Goal: Transaction & Acquisition: Purchase product/service

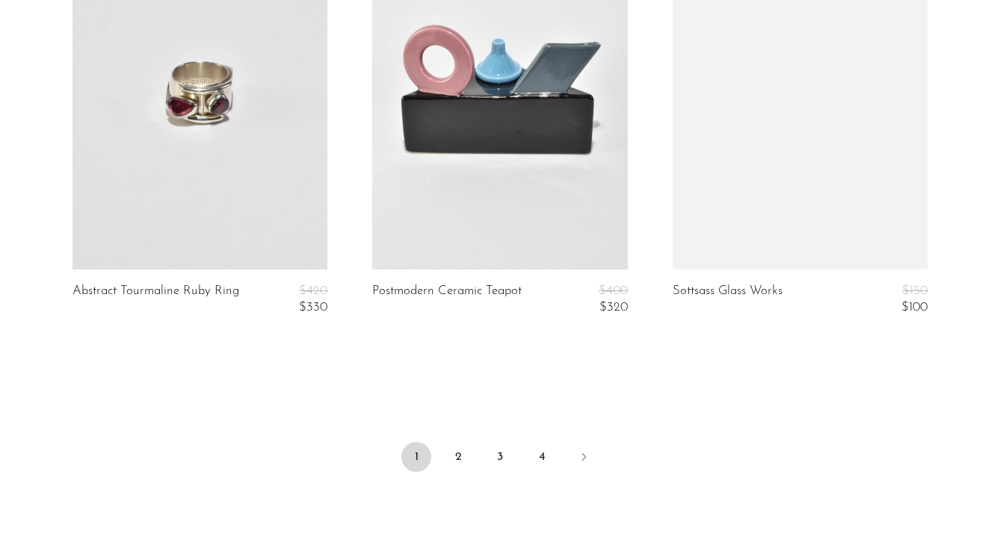
scroll to position [5071, 0]
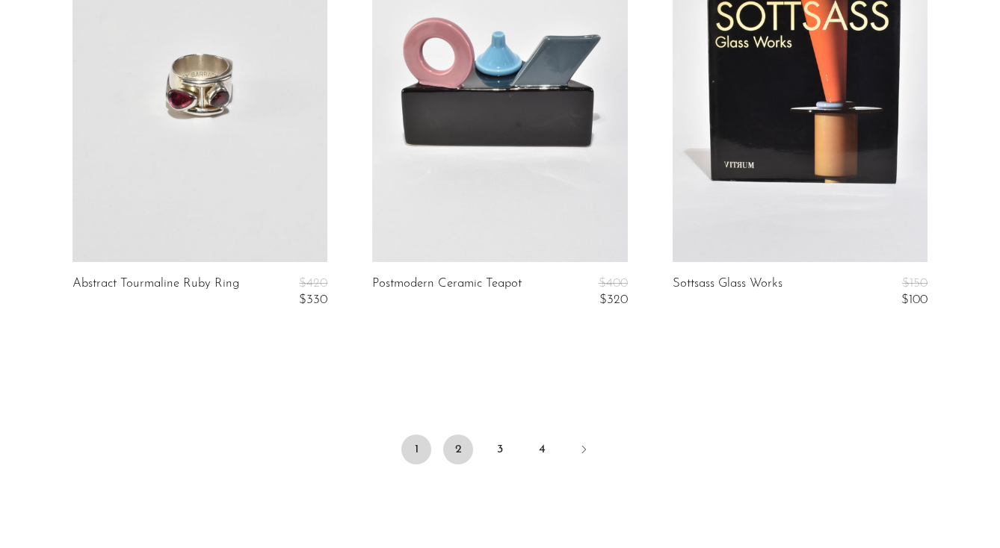
click at [459, 445] on link "2" at bounding box center [458, 450] width 30 height 30
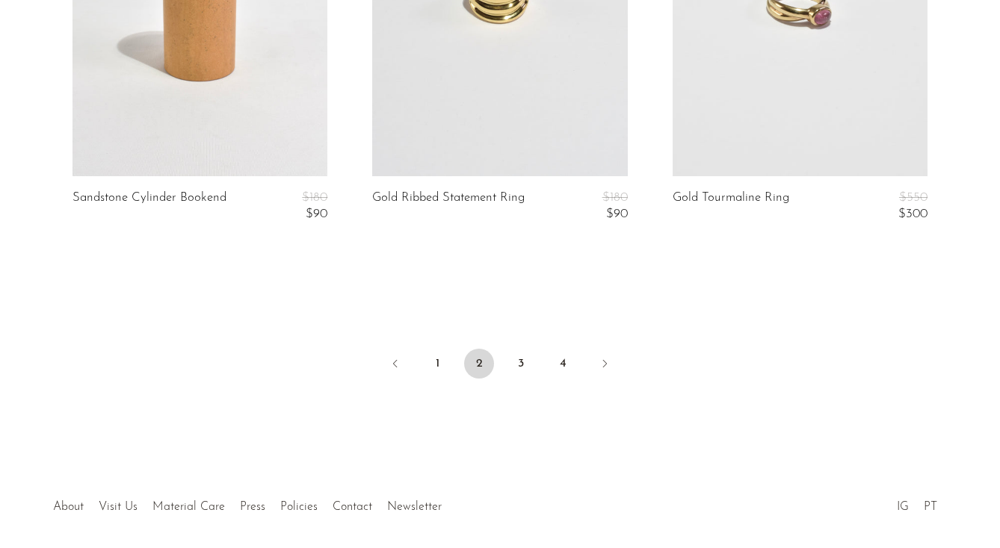
scroll to position [5180, 0]
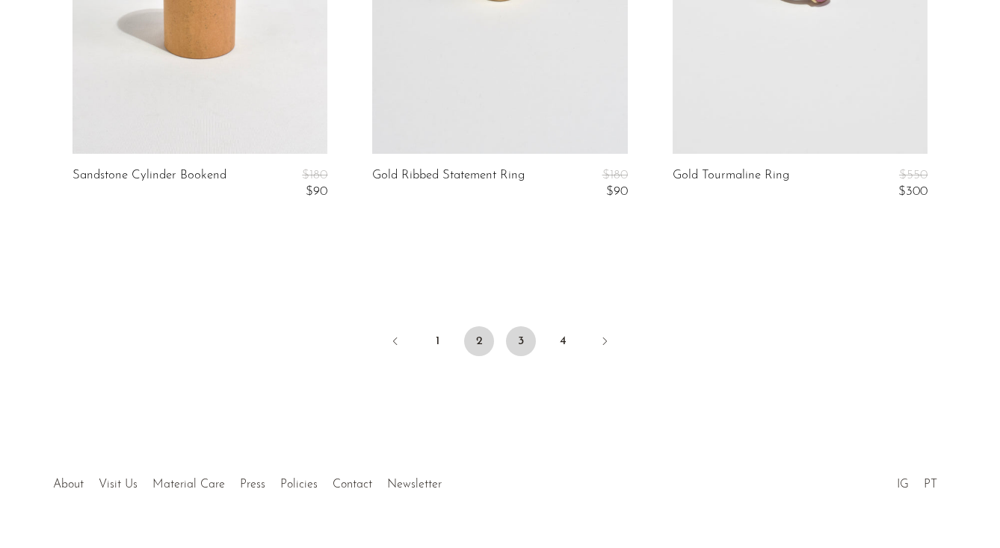
click at [520, 334] on link "3" at bounding box center [521, 341] width 30 height 30
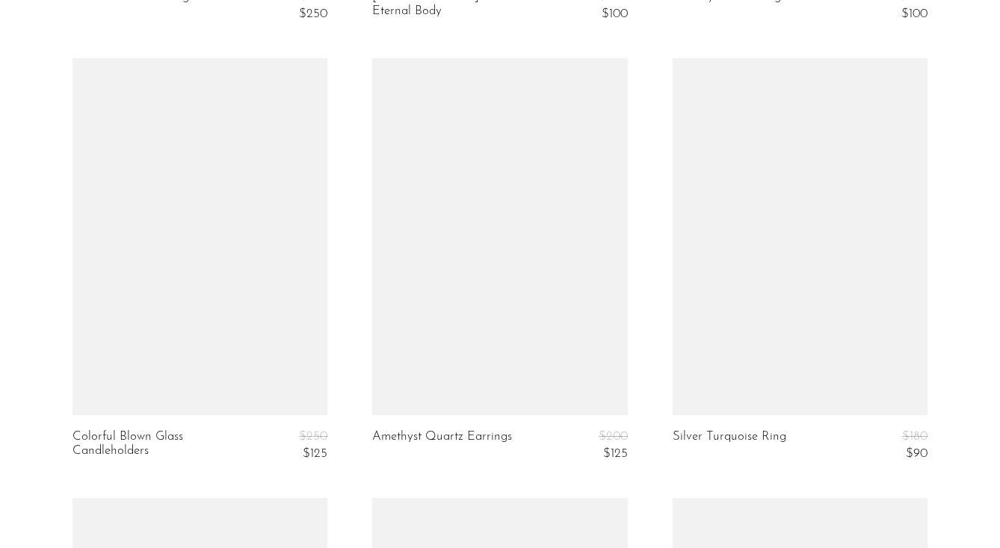
scroll to position [3606, 0]
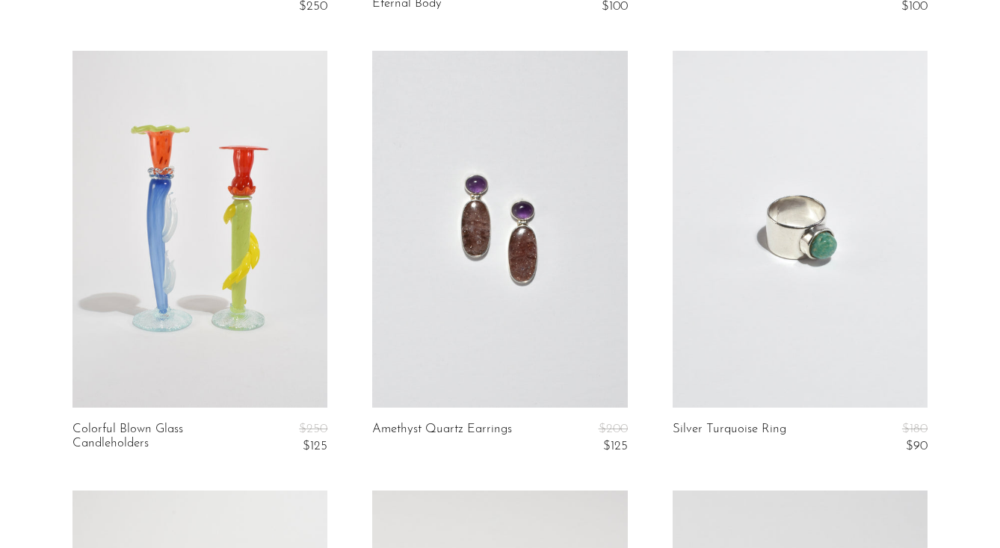
click at [737, 279] on link at bounding box center [799, 229] width 255 height 357
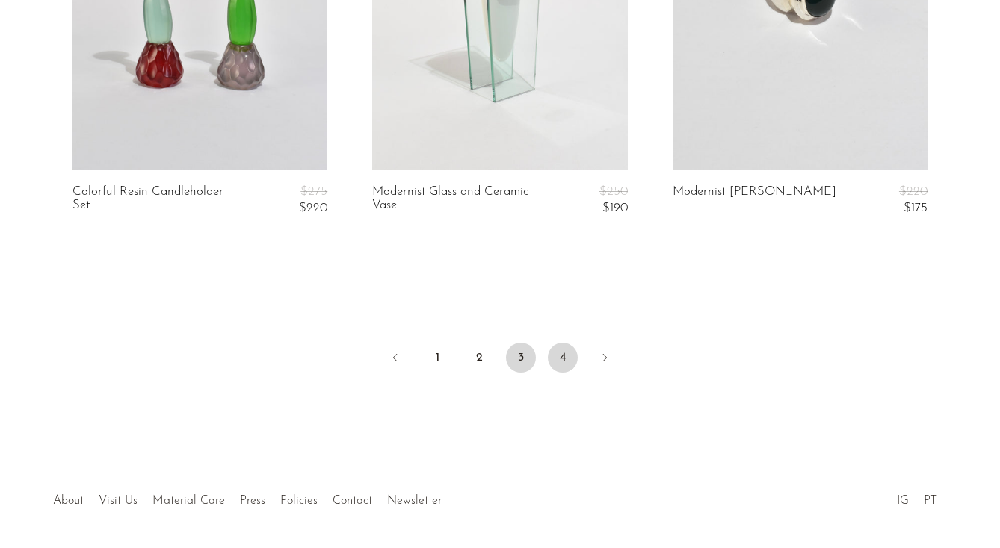
scroll to position [5165, 0]
click at [561, 360] on link "4" at bounding box center [563, 356] width 30 height 30
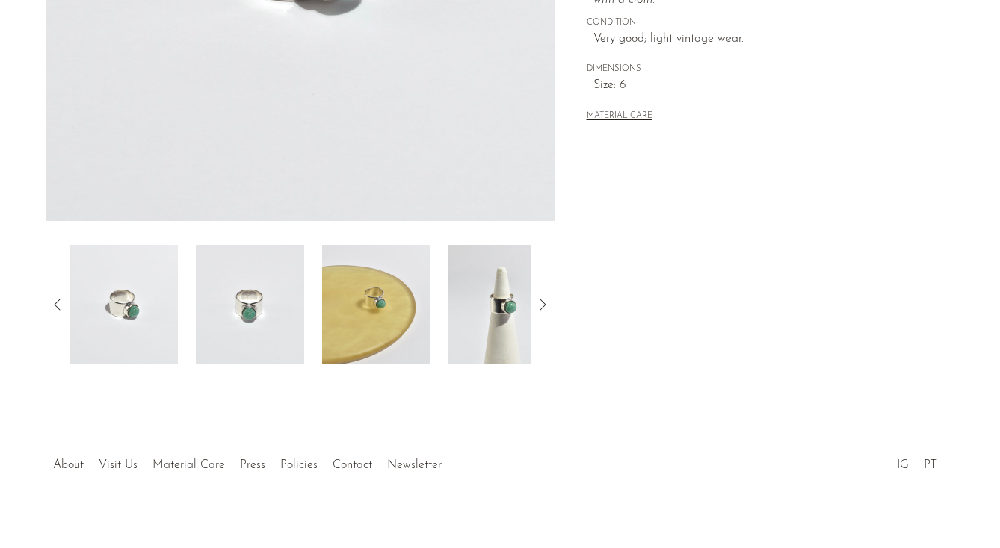
scroll to position [418, 0]
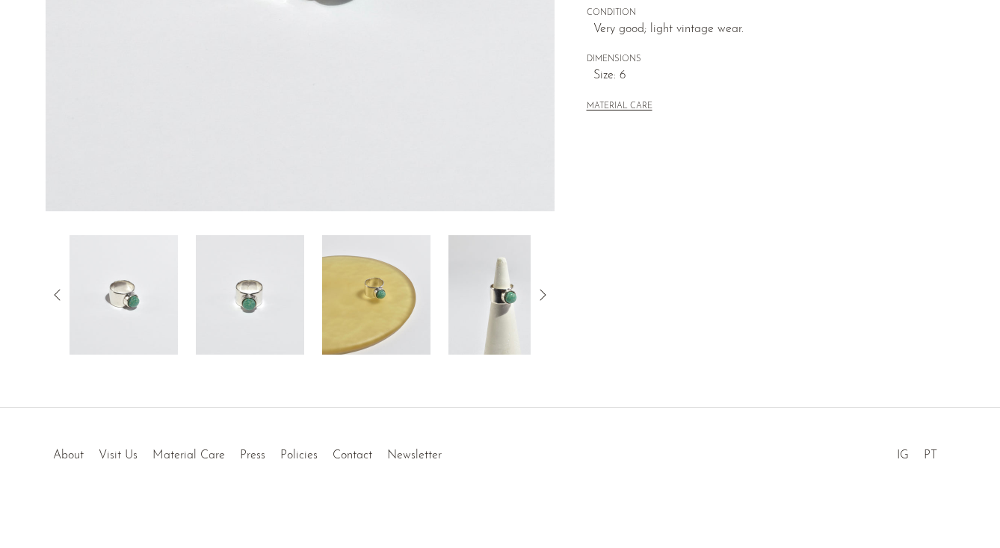
click at [469, 287] on img at bounding box center [502, 295] width 108 height 120
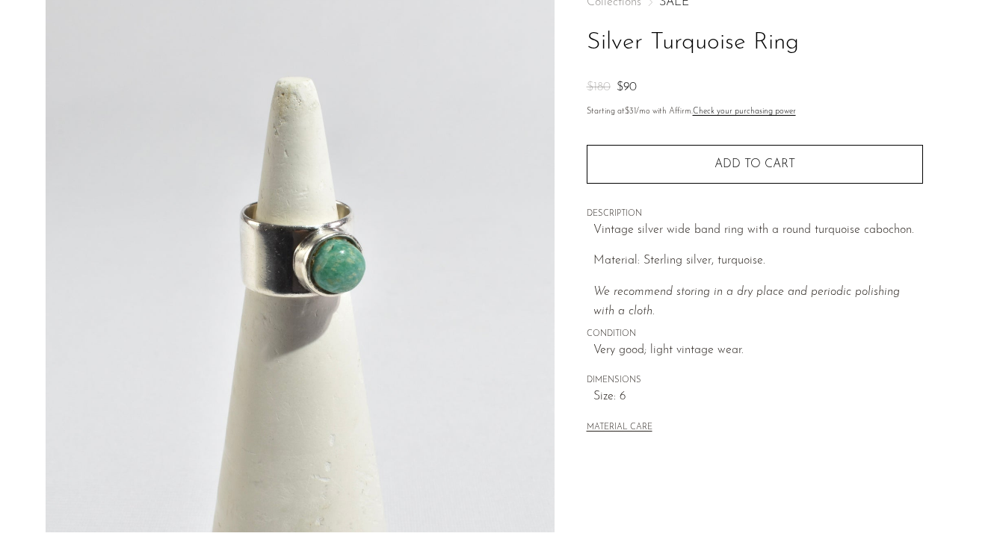
scroll to position [93, 0]
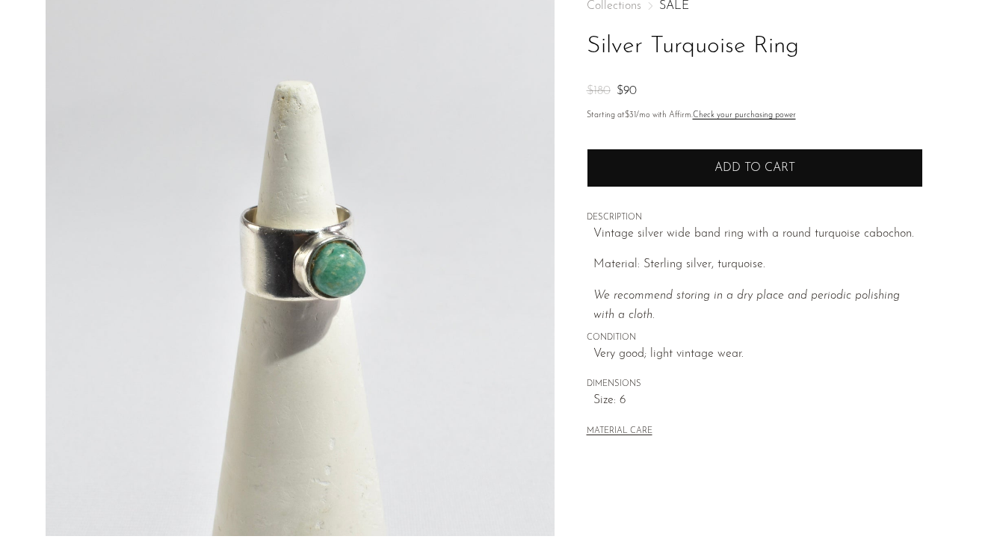
click at [657, 173] on button "Add to cart" at bounding box center [754, 168] width 336 height 39
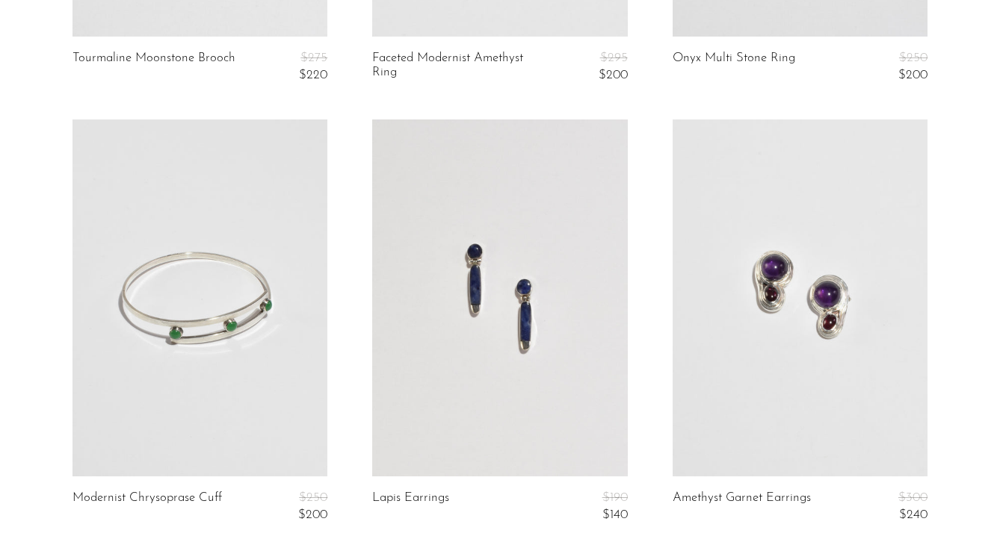
scroll to position [1337, 0]
click at [562, 413] on link at bounding box center [499, 298] width 255 height 357
click at [164, 351] on link at bounding box center [199, 298] width 255 height 357
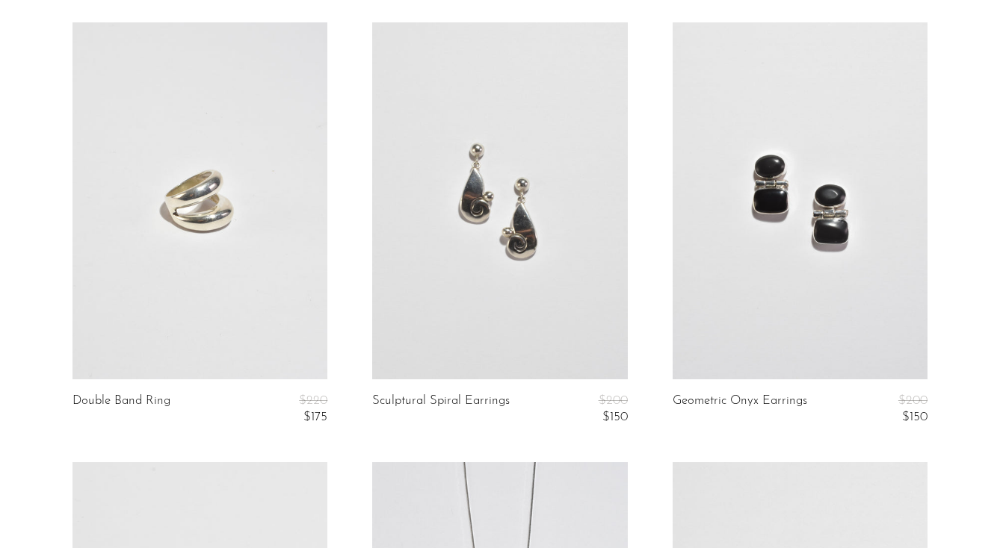
scroll to position [1970, 0]
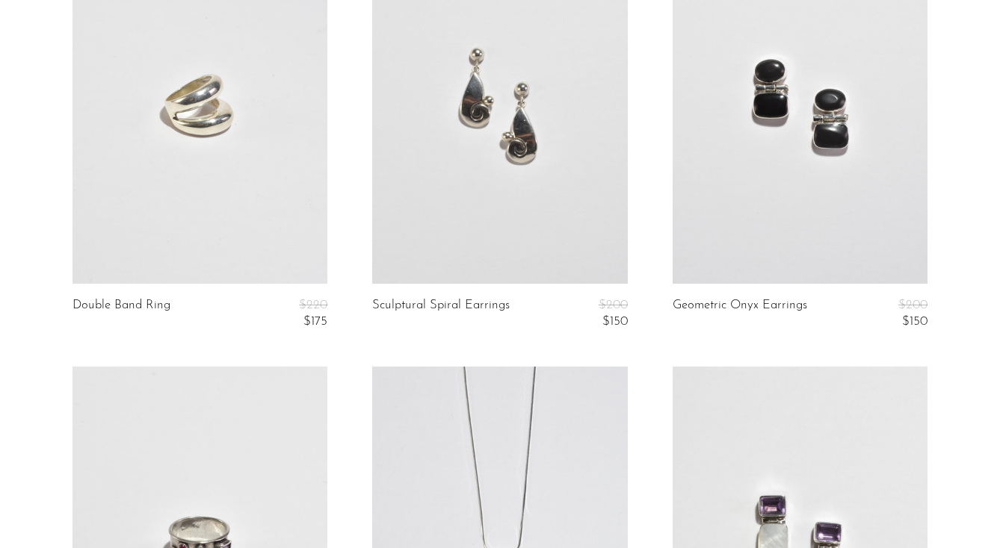
click at [725, 164] on link at bounding box center [799, 105] width 255 height 357
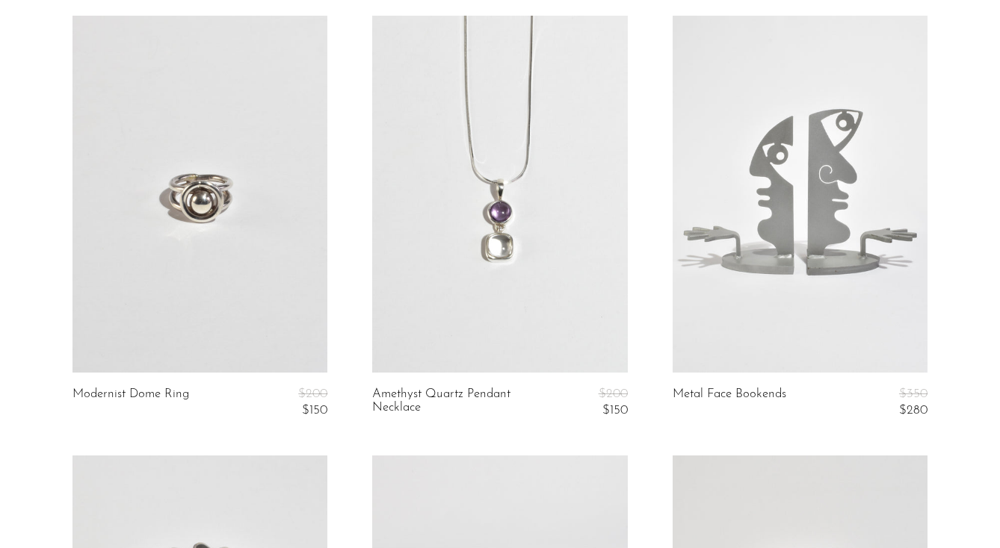
scroll to position [0, 0]
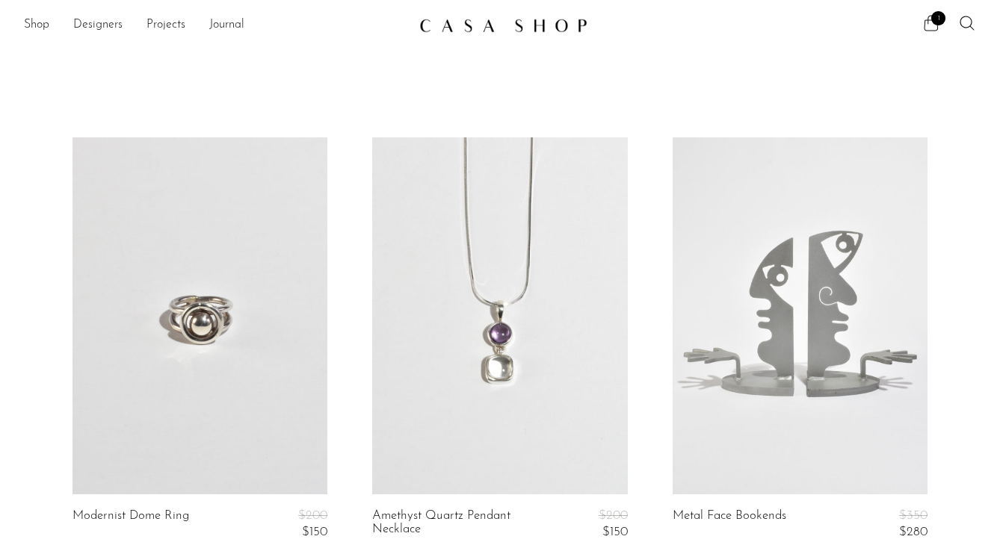
click at [931, 23] on icon at bounding box center [931, 23] width 18 height 18
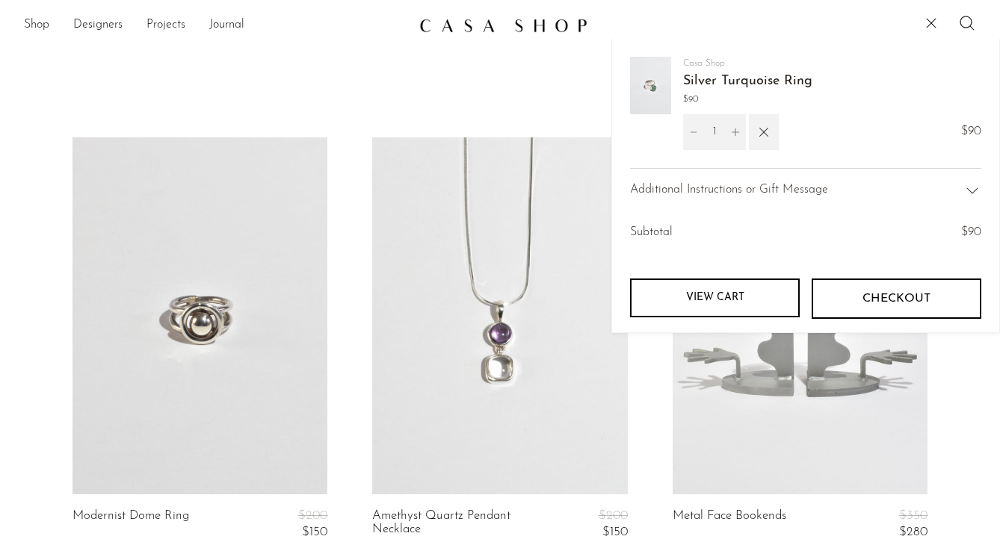
click at [773, 81] on link "Silver Turquoise Ring" at bounding box center [747, 81] width 129 height 13
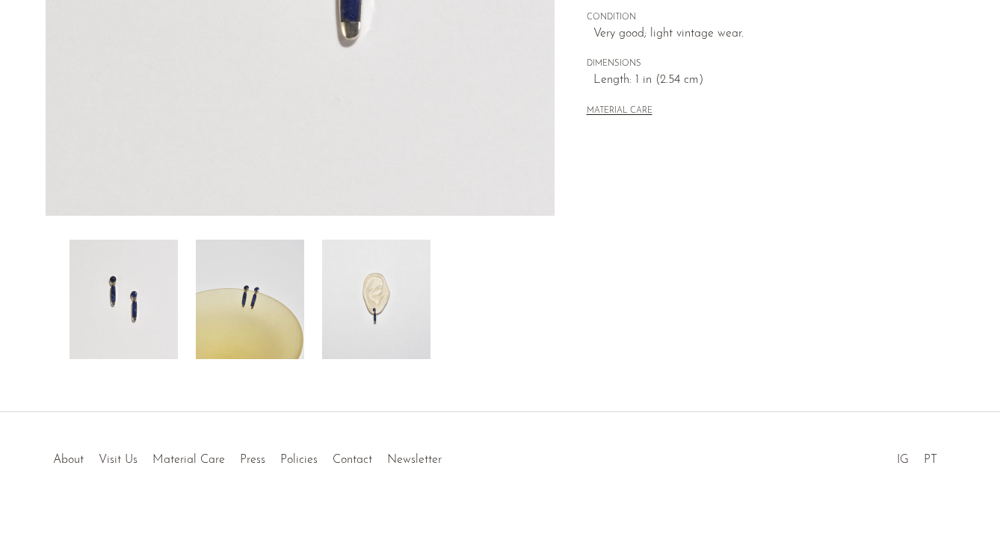
scroll to position [424, 0]
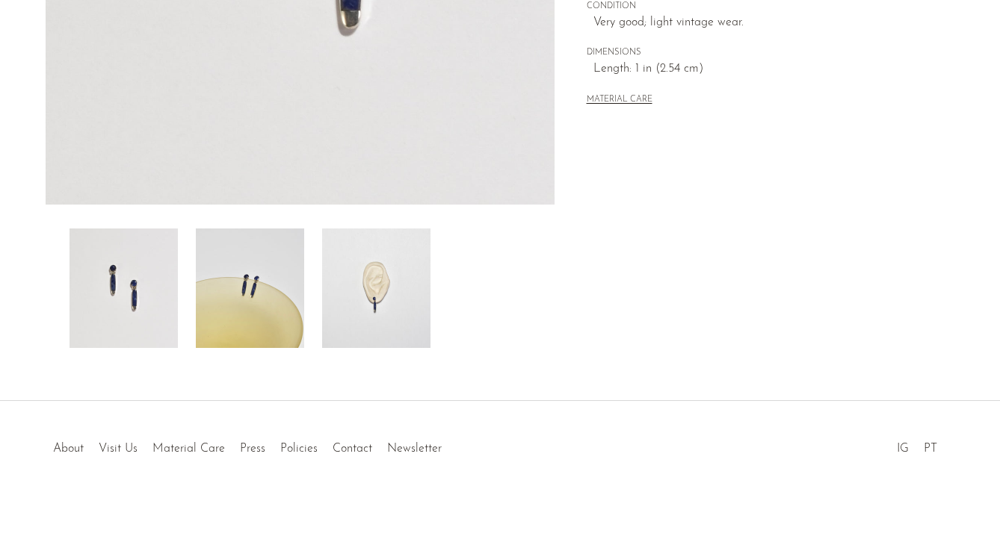
click at [286, 286] on img at bounding box center [250, 289] width 108 height 120
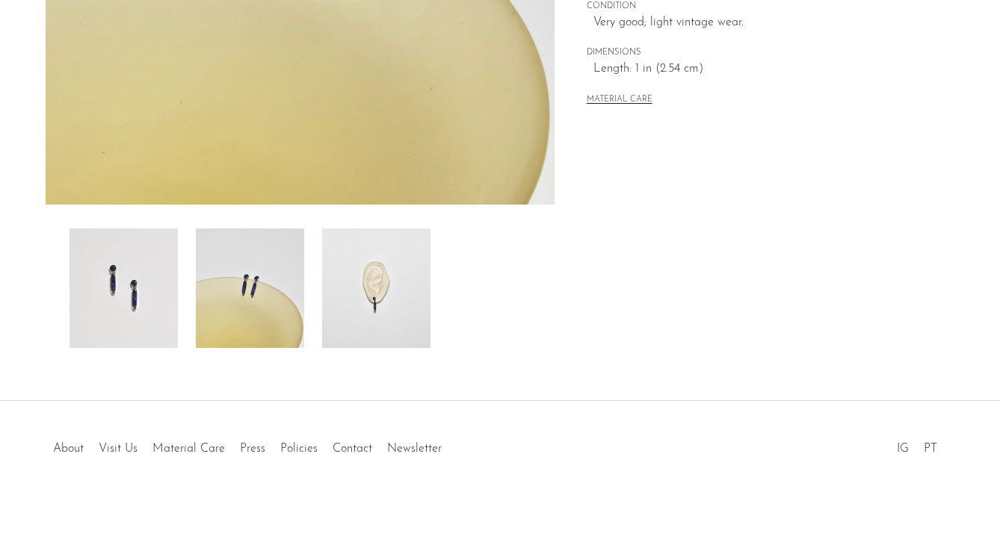
click at [387, 288] on img at bounding box center [376, 289] width 108 height 120
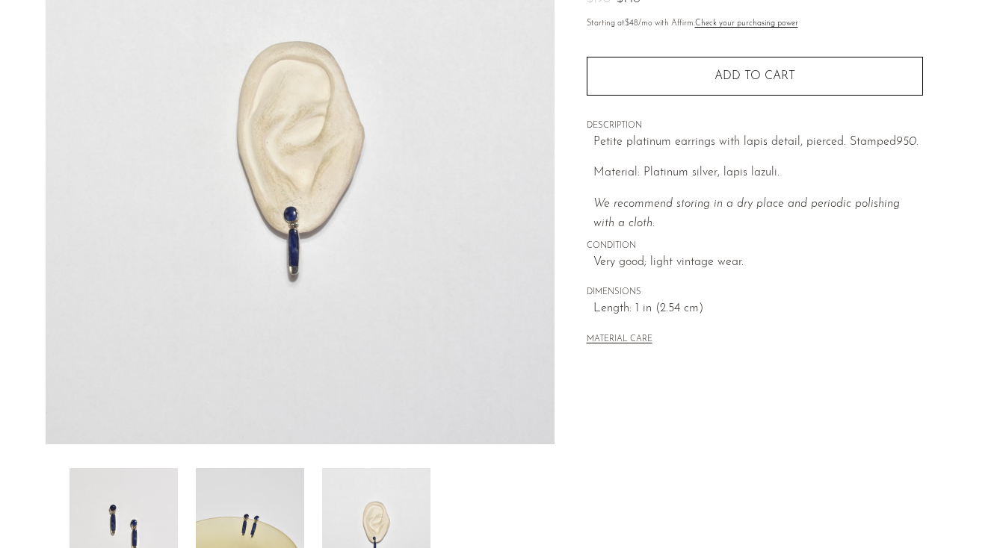
scroll to position [173, 0]
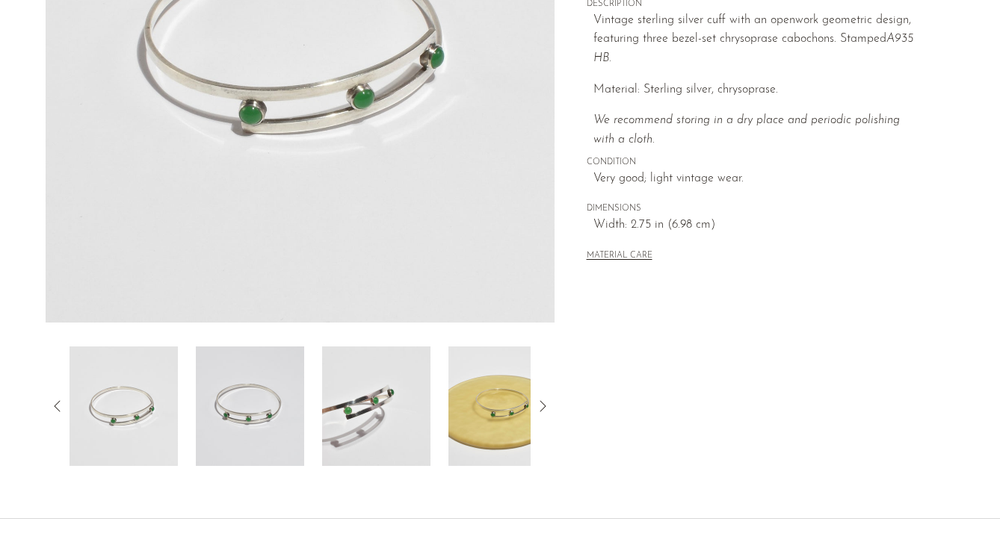
scroll to position [360, 0]
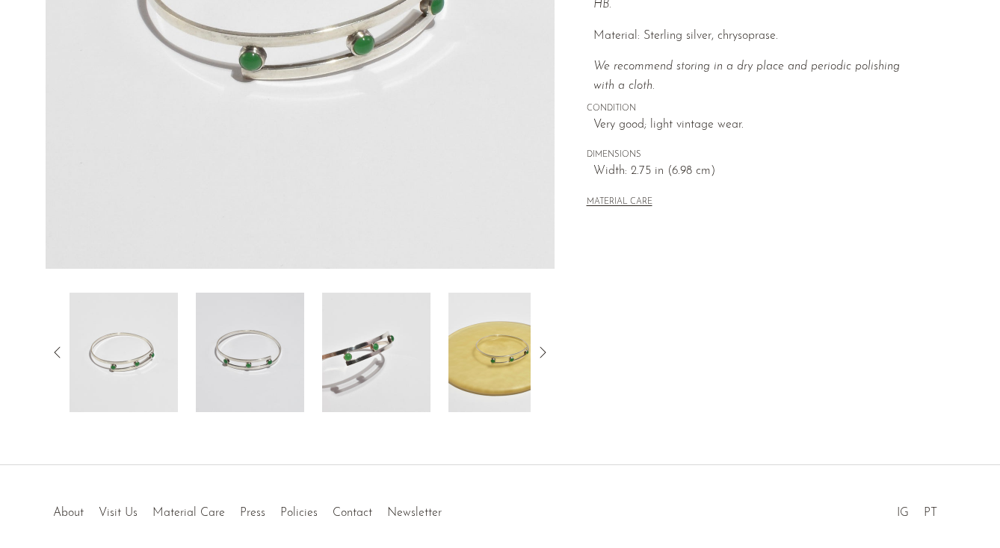
click at [255, 323] on img at bounding box center [250, 353] width 108 height 120
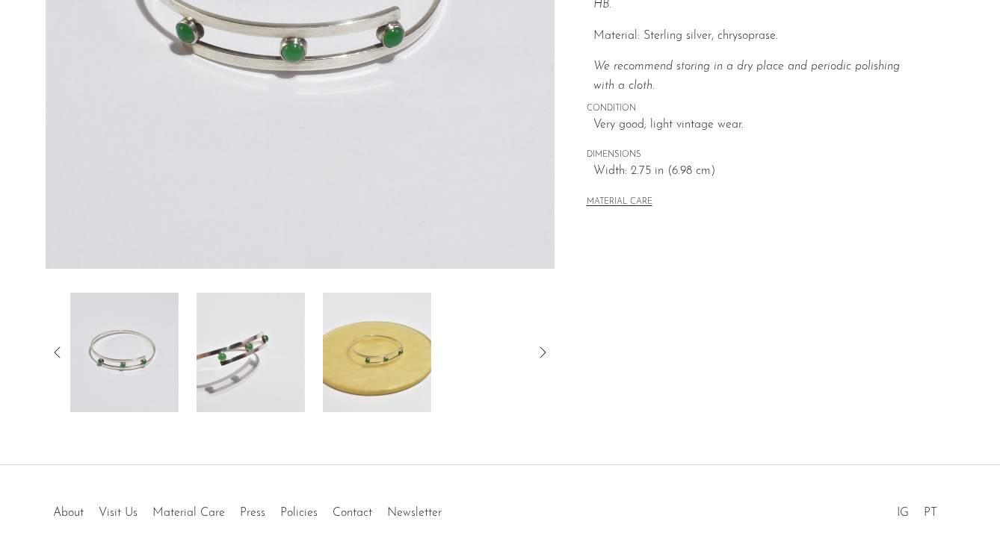
click at [312, 334] on div at bounding box center [299, 353] width 461 height 120
click at [341, 336] on img at bounding box center [376, 353] width 108 height 120
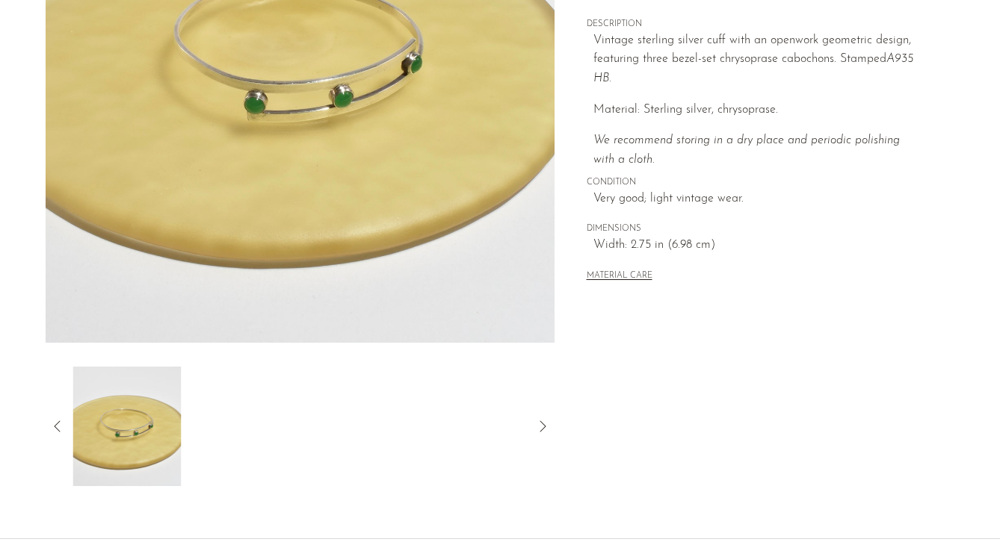
scroll to position [284, 0]
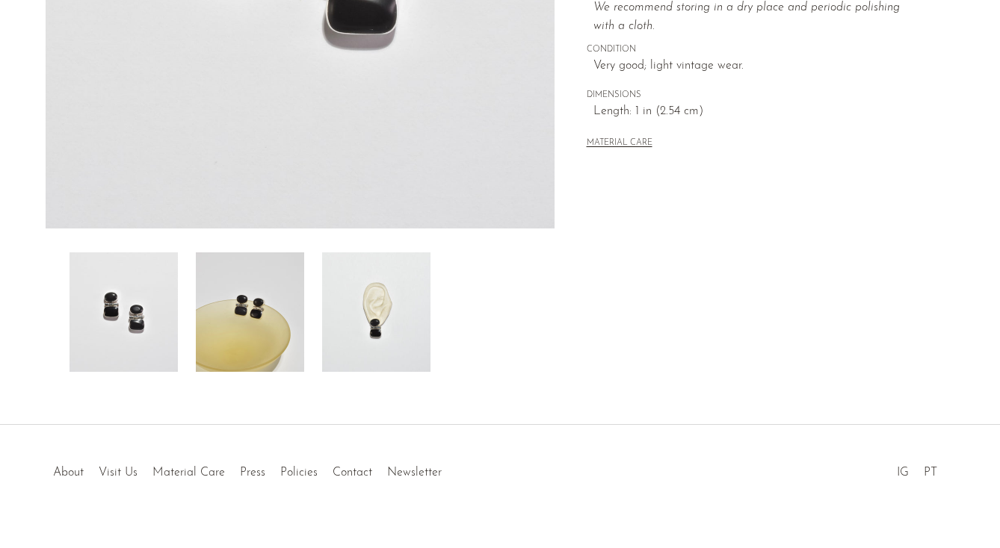
scroll to position [424, 0]
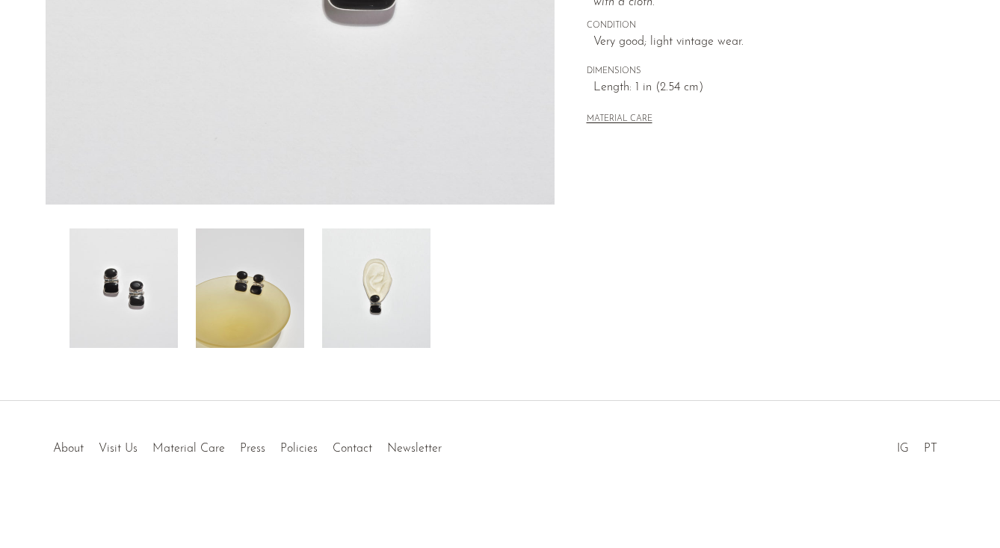
click at [388, 292] on img at bounding box center [376, 289] width 108 height 120
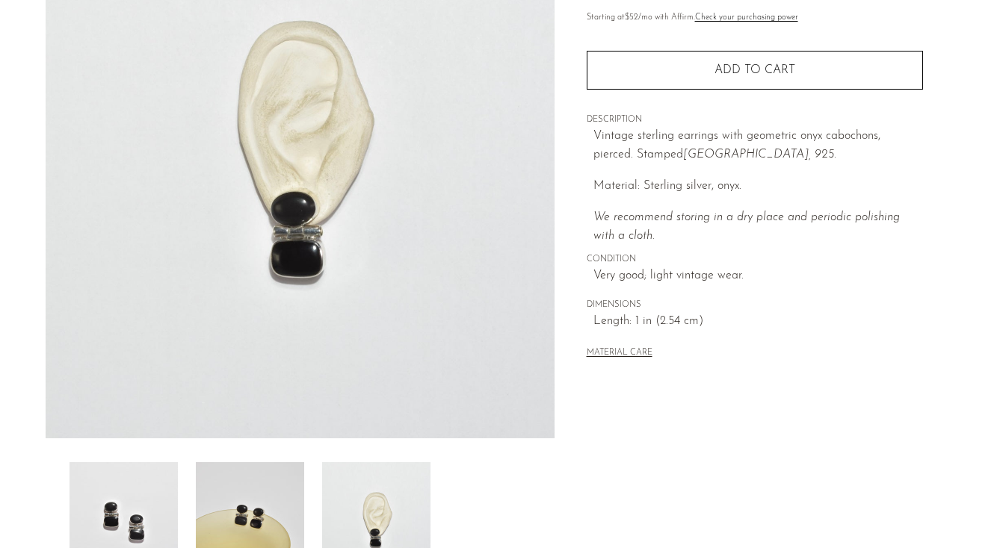
scroll to position [188, 0]
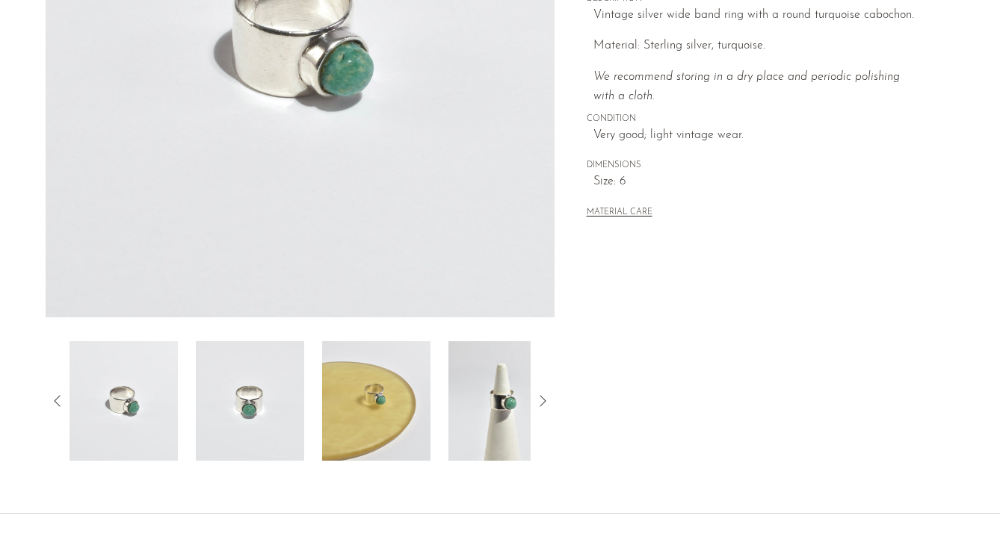
scroll to position [358, 0]
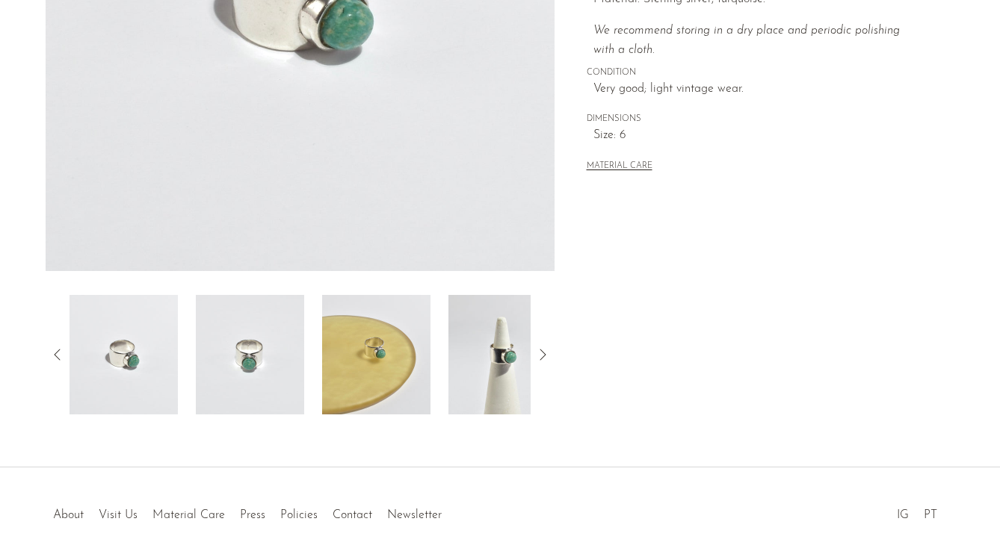
click at [498, 353] on img at bounding box center [502, 355] width 108 height 120
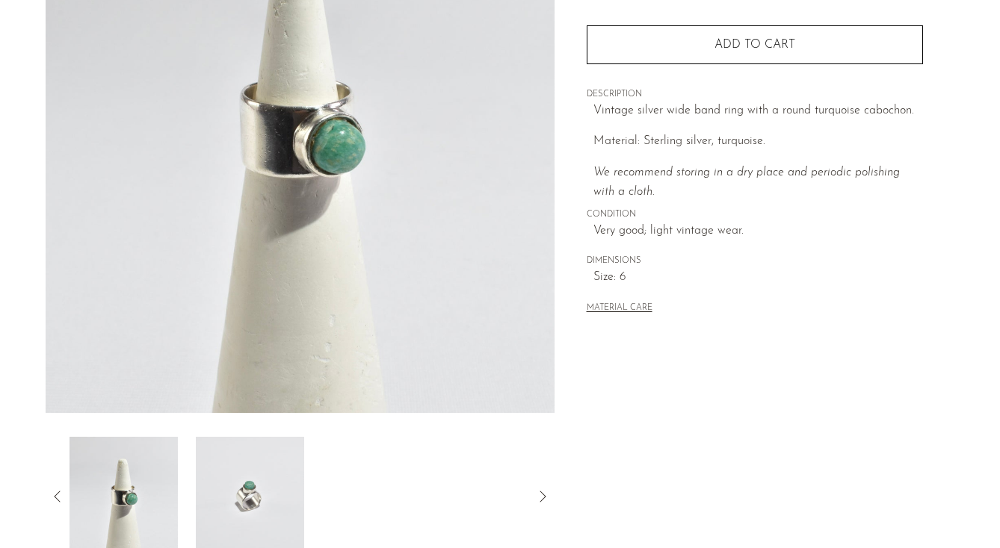
scroll to position [0, 0]
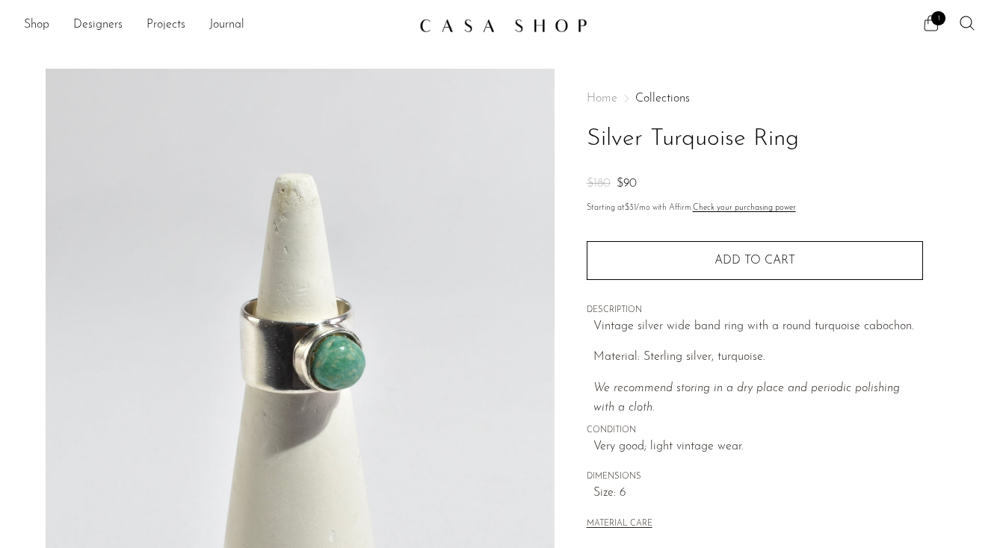
click at [935, 18] on span "1" at bounding box center [938, 18] width 14 height 14
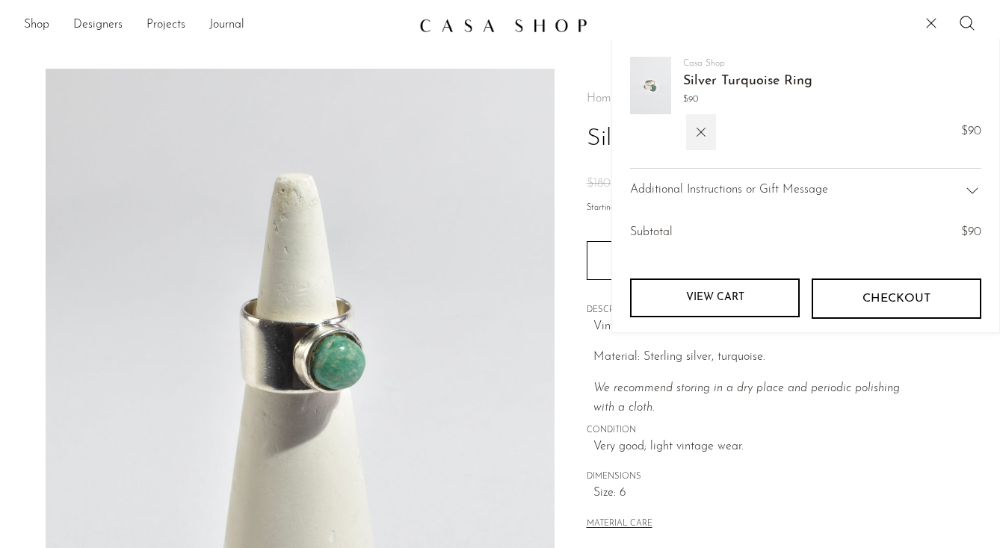
click at [869, 302] on span "Checkout" at bounding box center [896, 299] width 68 height 14
